Goal: Transaction & Acquisition: Purchase product/service

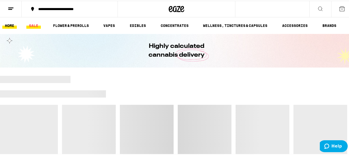
click at [34, 25] on link "SALE" at bounding box center [33, 25] width 14 height 6
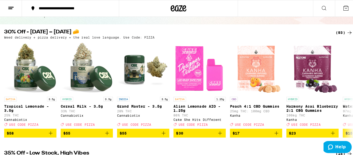
scroll to position [43, 0]
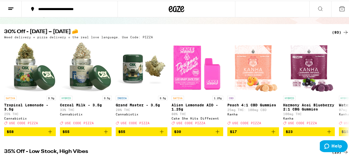
click at [315, 119] on div "Kanha" at bounding box center [309, 117] width 52 height 3
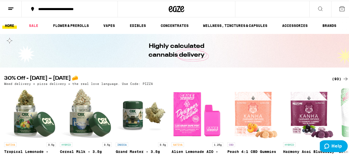
click at [343, 78] on icon at bounding box center [346, 78] width 6 height 6
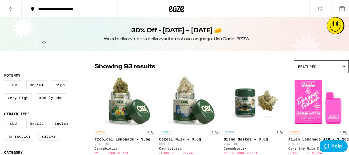
click at [341, 77] on link "SATIVA 1.25g Alien Lemonade AIO - 1.25g 80% THC Cake She Hits Different Deal Cr…" at bounding box center [318, 116] width 60 height 82
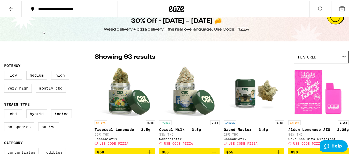
scroll to position [21, 0]
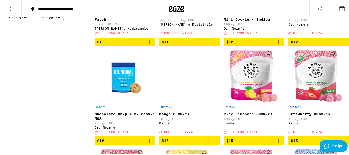
scroll to position [383, 0]
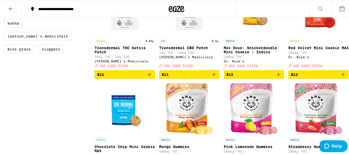
click at [313, 77] on span "$12" at bounding box center [318, 74] width 55 height 6
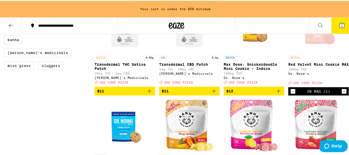
scroll to position [400, 0]
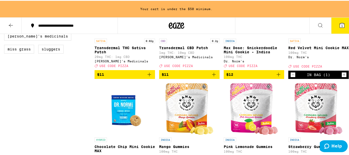
click at [292, 74] on icon "Decrement" at bounding box center [293, 74] width 3 height 0
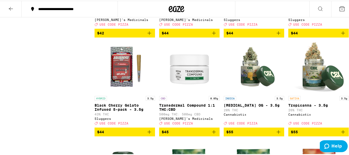
scroll to position [1902, 0]
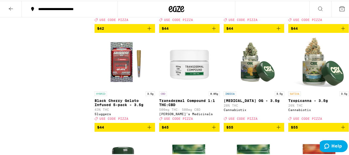
click at [244, 31] on span "$44" at bounding box center [253, 28] width 55 height 6
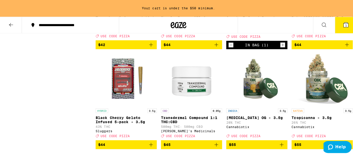
scroll to position [1919, 0]
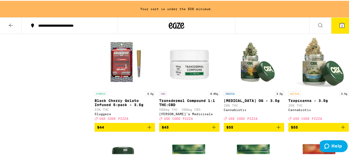
click at [345, 110] on link "SATIVA 3.5g Tropicanna - 3.5g 26% THC Cannabiotix Deal Created with Sketch. USE…" at bounding box center [318, 79] width 60 height 86
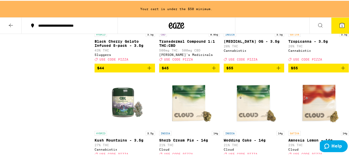
scroll to position [1987, 0]
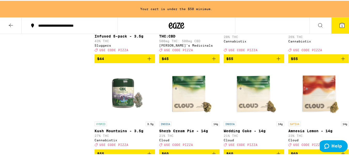
click at [115, 61] on span "$44" at bounding box center [124, 58] width 55 height 6
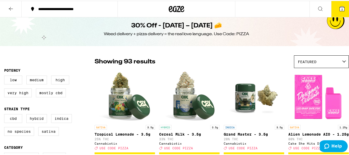
scroll to position [0, 0]
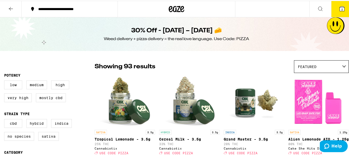
click at [7, 10] on button at bounding box center [11, 8] width 22 height 16
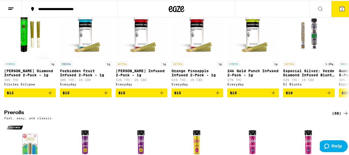
scroll to position [1016, 0]
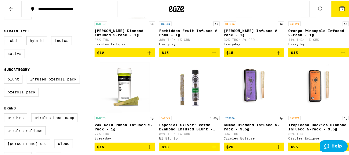
scroll to position [244, 0]
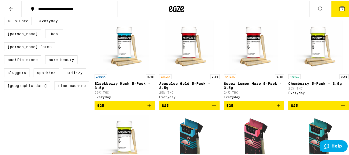
click at [7, 4] on button at bounding box center [11, 8] width 22 height 16
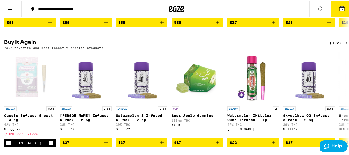
scroll to position [164, 0]
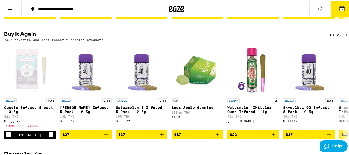
click at [297, 137] on span "$37" at bounding box center [309, 133] width 46 height 6
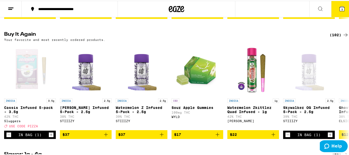
click at [343, 37] on icon at bounding box center [346, 34] width 6 height 6
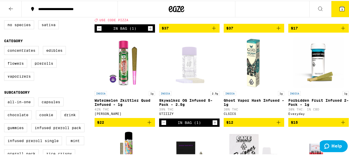
scroll to position [137, 0]
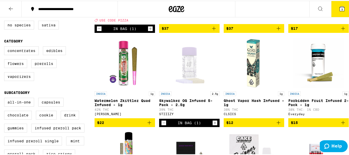
click at [121, 106] on p "Watermelon Zkittlez Quad Infused - 1g" at bounding box center [125, 102] width 60 height 8
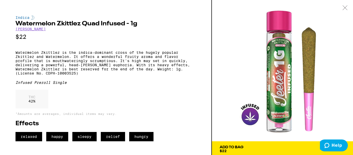
click at [263, 146] on span "Add To Bag $22" at bounding box center [283, 148] width 126 height 7
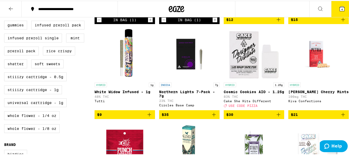
scroll to position [240, 0]
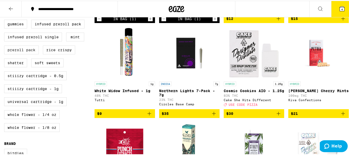
click at [17, 53] on label "Preroll Pack" at bounding box center [21, 49] width 35 height 9
checkbox input "true"
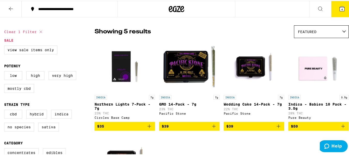
scroll to position [35, 0]
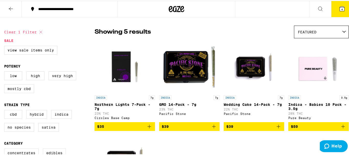
click at [10, 7] on icon at bounding box center [11, 8] width 6 height 6
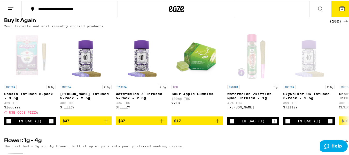
scroll to position [178, 0]
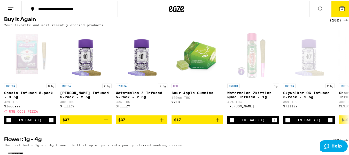
click at [85, 122] on span "$37" at bounding box center [86, 119] width 46 height 6
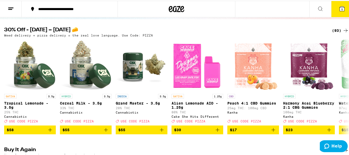
scroll to position [48, 0]
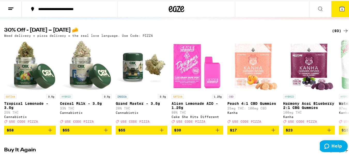
click at [343, 31] on icon at bounding box center [346, 30] width 6 height 6
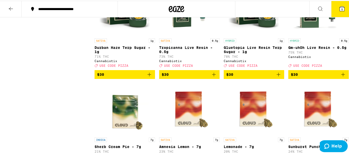
scroll to position [1663, 0]
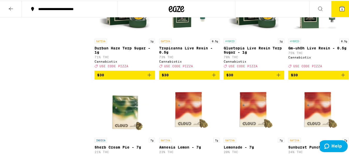
click at [341, 7] on span "5" at bounding box center [342, 8] width 2 height 3
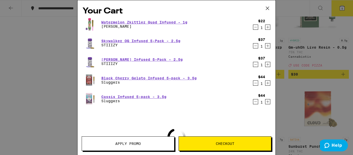
click at [116, 142] on span "Apply Promo" at bounding box center [128, 144] width 26 height 4
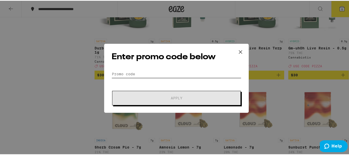
click at [133, 72] on input "Promo Code" at bounding box center [177, 73] width 130 height 8
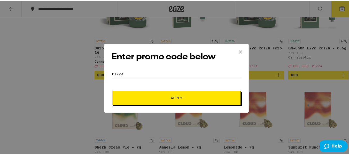
type input "pizza"
click at [185, 98] on span "Apply" at bounding box center [176, 97] width 93 height 4
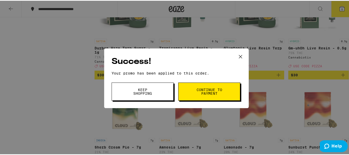
click at [191, 90] on button "Continue to payment" at bounding box center [209, 91] width 62 height 18
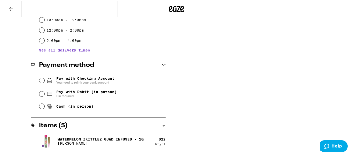
scroll to position [189, 0]
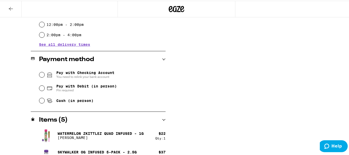
click at [39, 89] on div "Pay with Debit (in person) Pin required" at bounding box center [102, 87] width 126 height 13
click at [41, 89] on input "Pay with Debit (in person) Pin required" at bounding box center [41, 87] width 5 height 5
radio input "true"
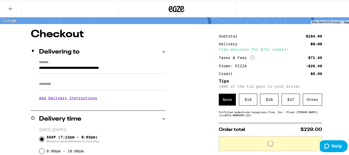
scroll to position [34, 0]
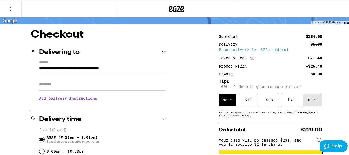
click at [311, 102] on div "Other" at bounding box center [312, 99] width 19 height 12
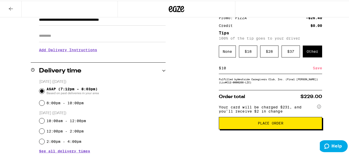
scroll to position [84, 0]
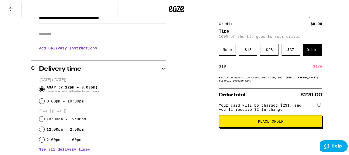
type input "10"
click at [315, 68] on div "Save" at bounding box center [317, 65] width 9 height 11
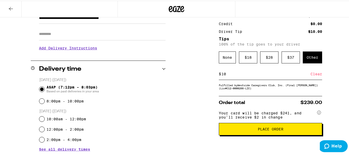
click at [267, 130] on span "Place Order" at bounding box center [271, 128] width 26 height 4
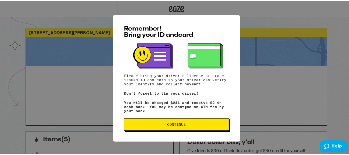
click at [169, 125] on span "Continue" at bounding box center [176, 124] width 19 height 4
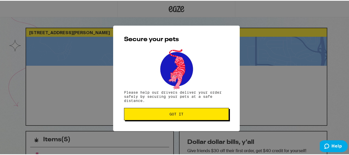
click at [172, 112] on span "Got it" at bounding box center [176, 113] width 14 height 4
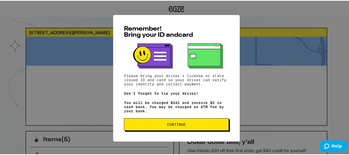
click at [178, 125] on span "Continue" at bounding box center [176, 124] width 19 height 4
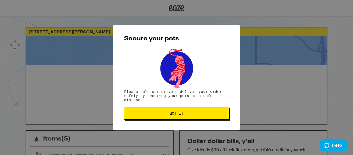
click at [177, 112] on span "Got it" at bounding box center [176, 113] width 14 height 4
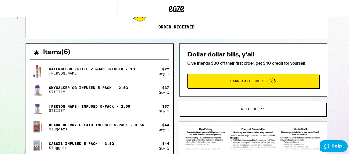
scroll to position [85, 0]
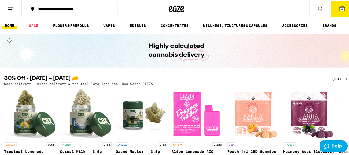
click at [340, 10] on icon at bounding box center [342, 8] width 5 height 5
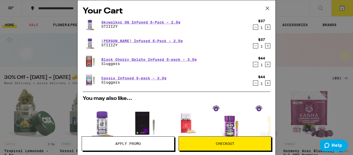
click at [118, 146] on button "Apply Promo" at bounding box center [128, 143] width 93 height 14
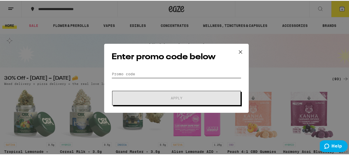
click at [119, 73] on input "Promo Code" at bounding box center [177, 73] width 130 height 8
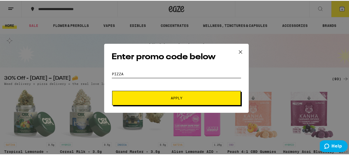
type input "pizza"
click at [168, 94] on button "Apply" at bounding box center [176, 97] width 129 height 14
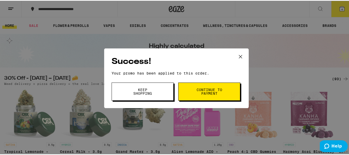
click at [192, 93] on button "Continue to payment" at bounding box center [209, 91] width 62 height 18
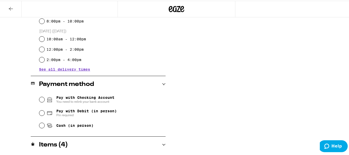
scroll to position [165, 0]
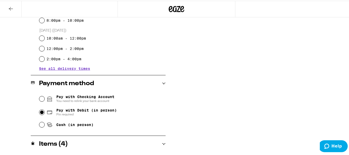
click at [41, 114] on input "Pay with Debit (in person) Pin required" at bounding box center [41, 111] width 5 height 5
radio input "true"
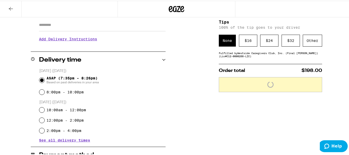
scroll to position [88, 0]
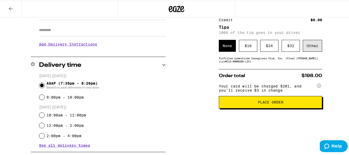
click at [311, 45] on div "Other" at bounding box center [312, 45] width 19 height 12
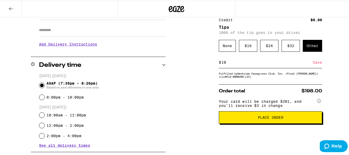
type input "10"
click at [315, 64] on div "Save" at bounding box center [317, 61] width 9 height 11
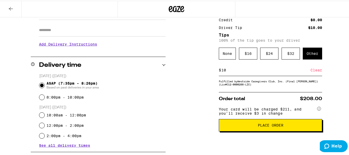
click at [267, 126] on span "Place Order" at bounding box center [271, 124] width 26 height 4
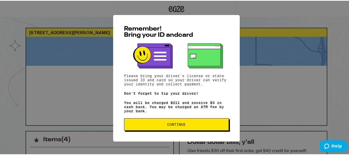
click at [169, 125] on span "Continue" at bounding box center [176, 124] width 19 height 4
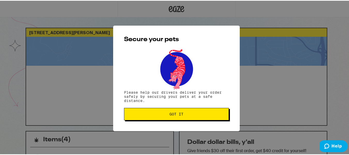
click at [176, 112] on span "Got it" at bounding box center [176, 113] width 14 height 4
